Goal: Task Accomplishment & Management: Use online tool/utility

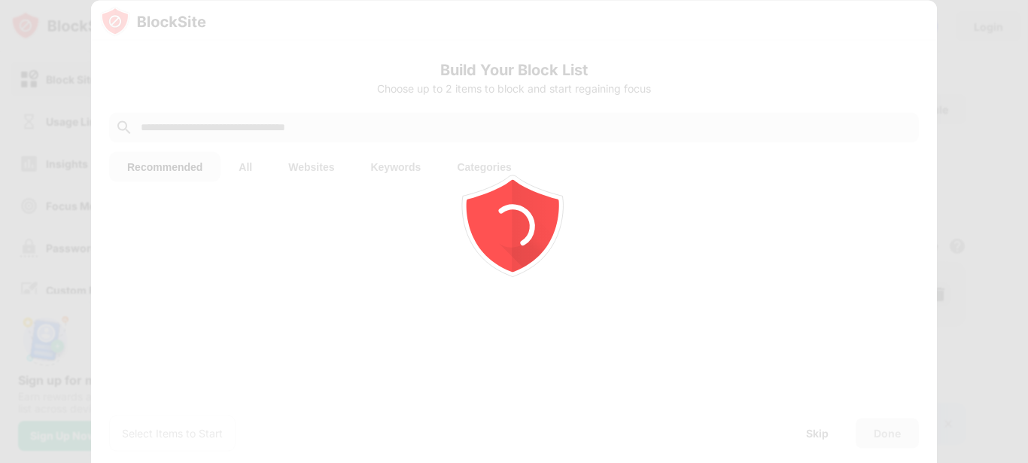
click at [642, 342] on icon "animation" at bounding box center [514, 231] width 271 height 271
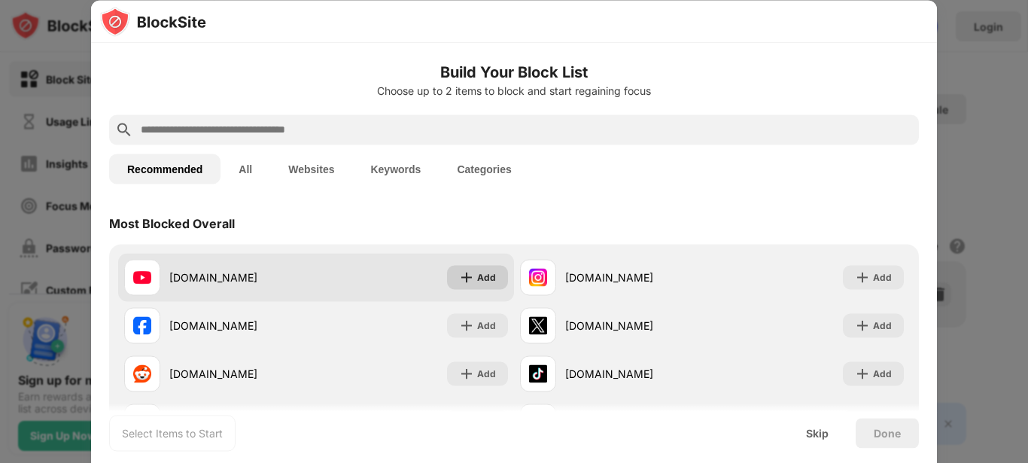
click at [481, 281] on div "Add" at bounding box center [486, 276] width 19 height 15
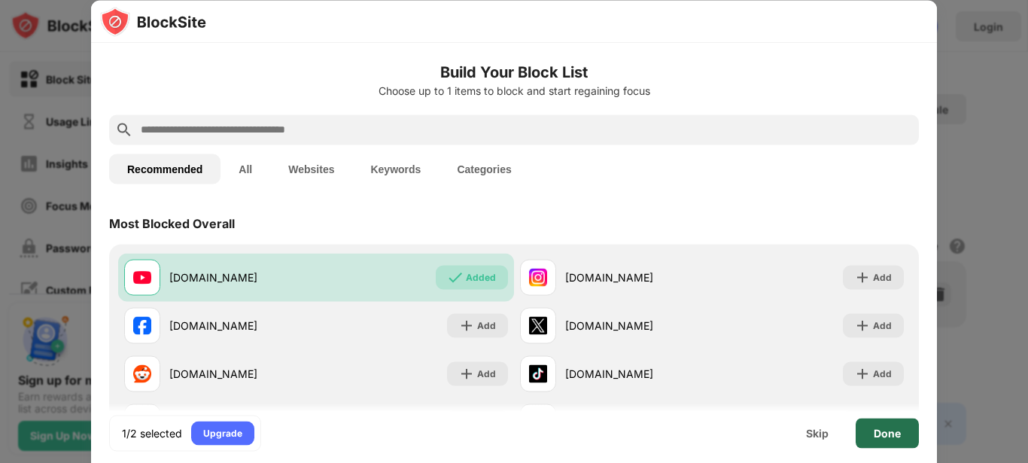
click at [884, 436] on div "Done" at bounding box center [887, 433] width 27 height 12
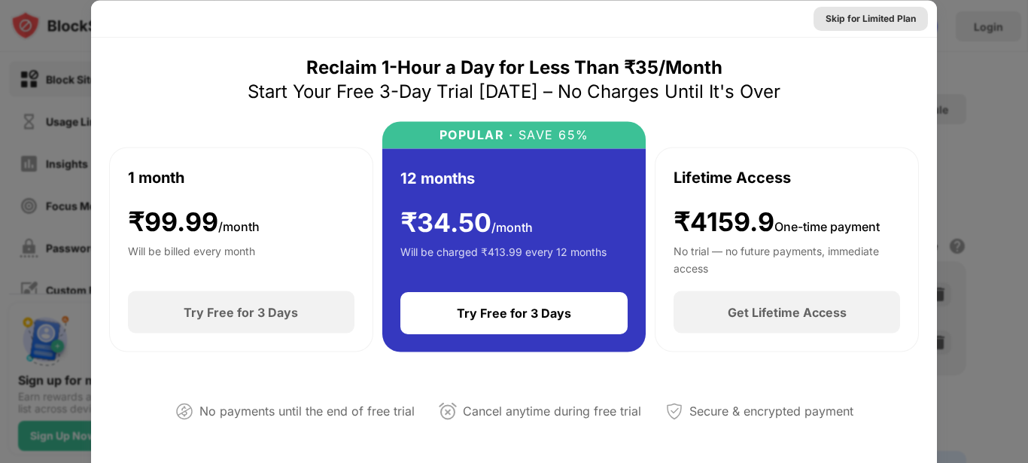
click at [876, 15] on div "Skip for Limited Plan" at bounding box center [870, 18] width 90 height 15
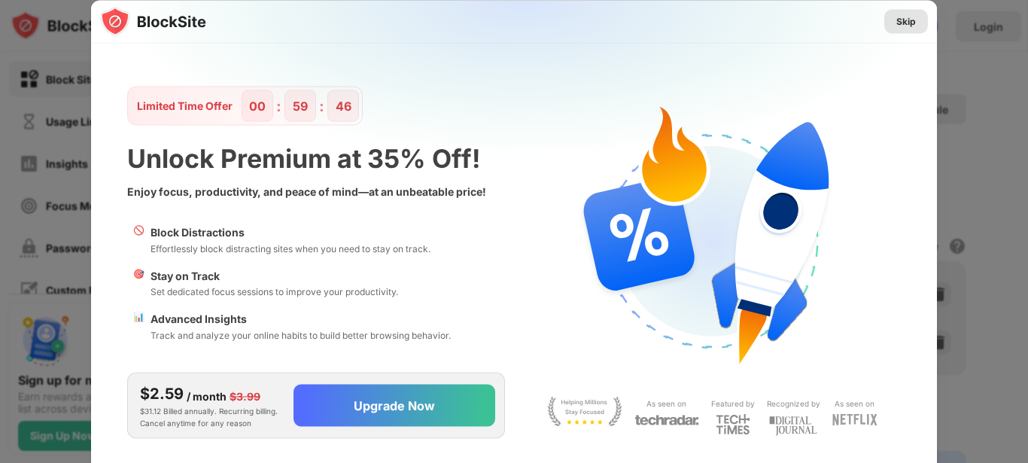
click at [907, 23] on div "Skip" at bounding box center [906, 21] width 20 height 15
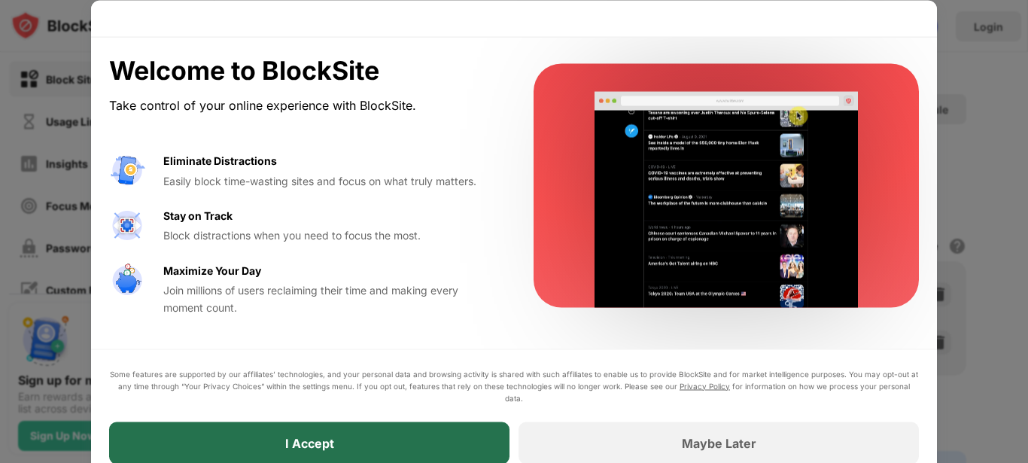
click at [473, 433] on div "I Accept" at bounding box center [309, 442] width 400 height 42
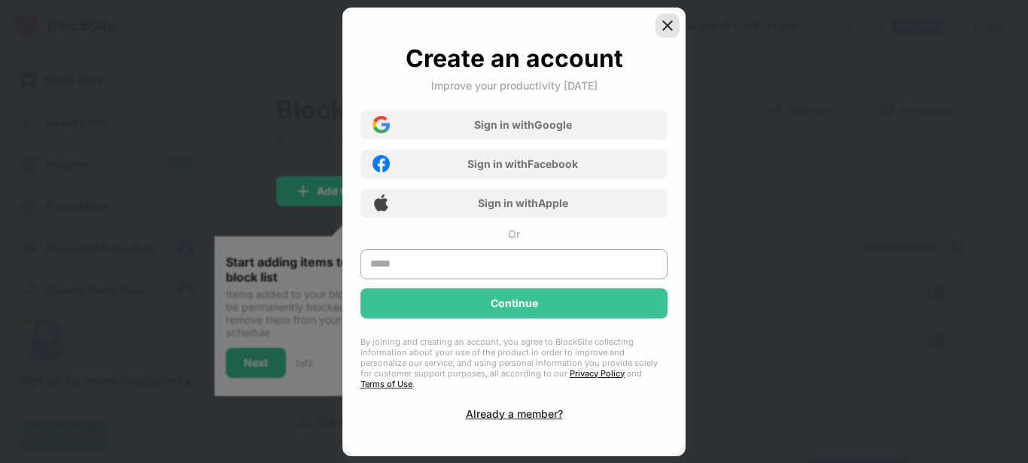
click at [667, 30] on img at bounding box center [667, 25] width 15 height 15
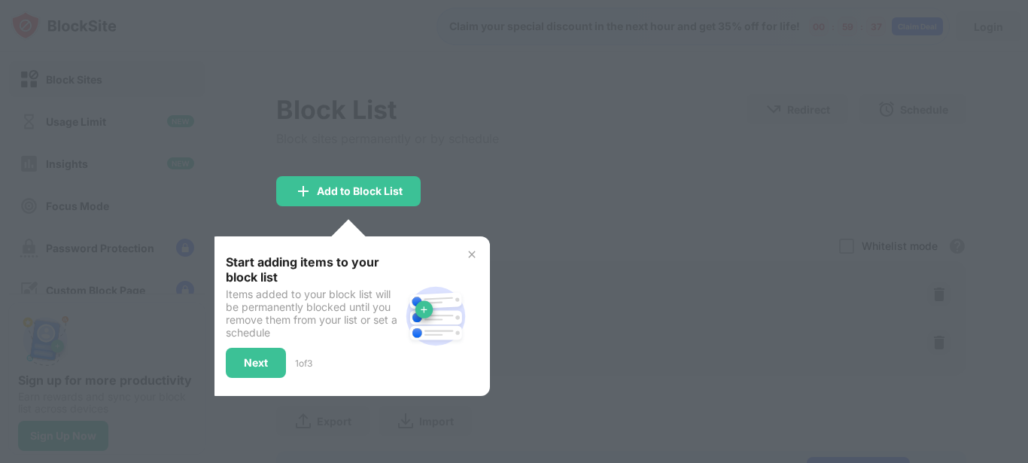
click at [398, 217] on div at bounding box center [514, 231] width 1028 height 463
click at [264, 349] on div "Next" at bounding box center [256, 363] width 60 height 30
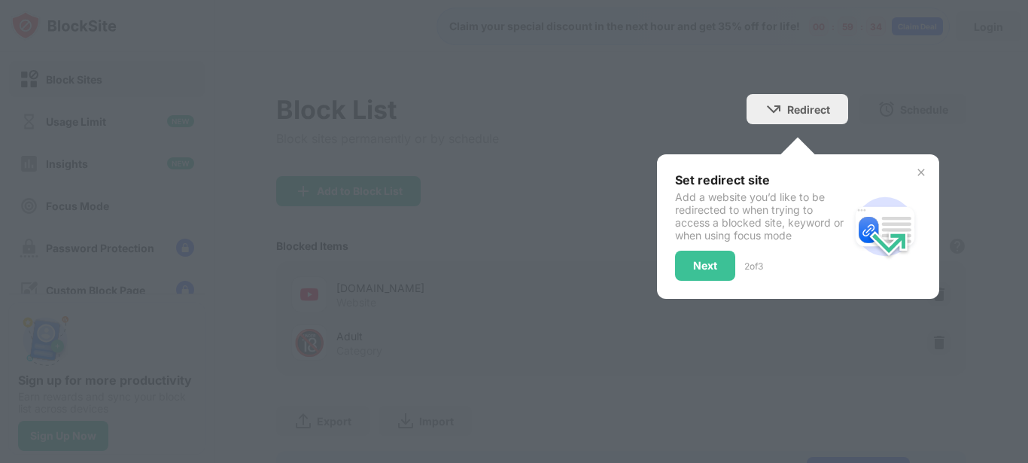
click at [765, 168] on div "Set redirect site Add a website you’d like to be redirected to when trying to a…" at bounding box center [798, 226] width 282 height 144
click at [915, 172] on img at bounding box center [921, 172] width 12 height 12
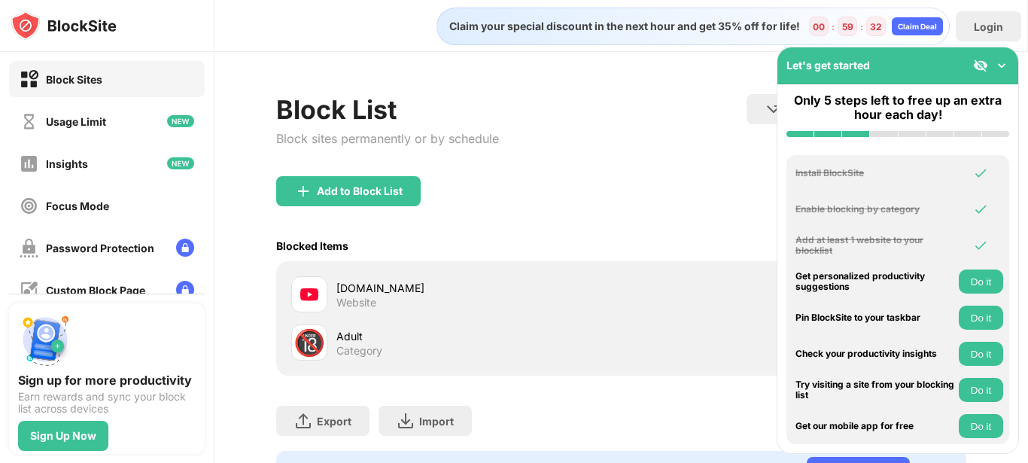
click at [649, 200] on div "Add to Block List" at bounding box center [621, 203] width 690 height 54
click at [1001, 68] on img at bounding box center [1001, 65] width 15 height 15
